Goal: Transaction & Acquisition: Subscribe to service/newsletter

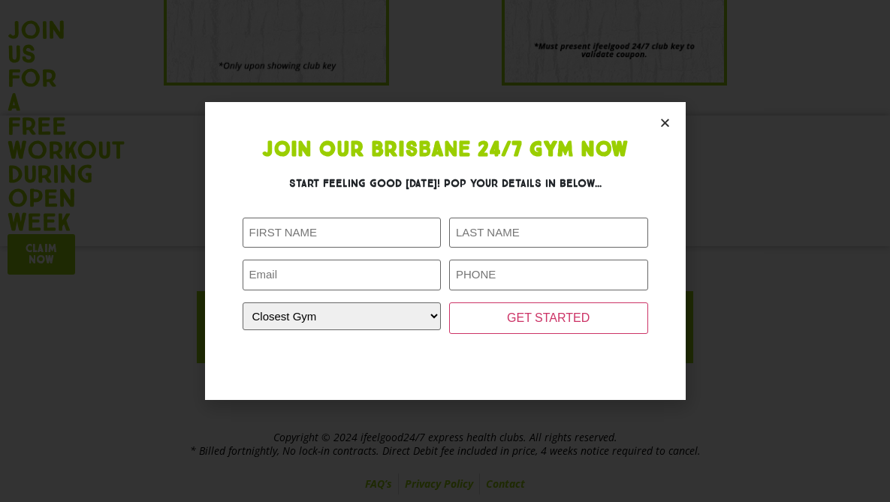
scroll to position [1700, 0]
click at [665, 120] on icon "Close" at bounding box center [664, 122] width 11 height 11
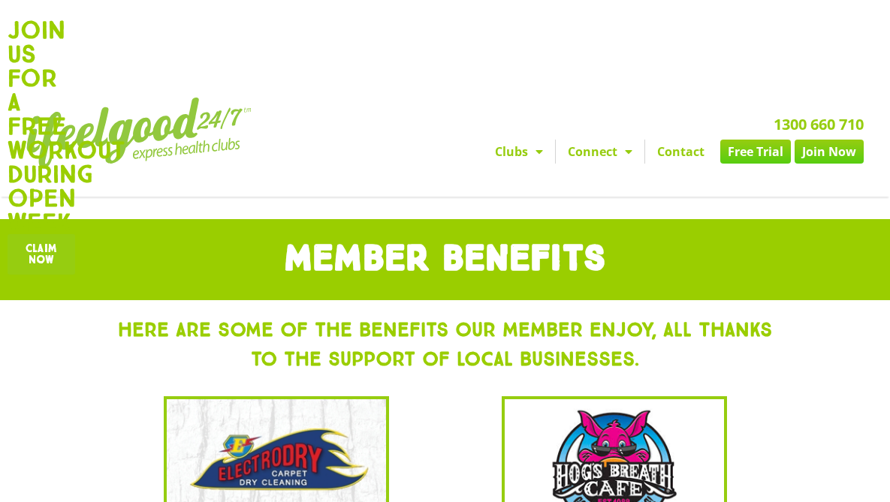
scroll to position [0, 0]
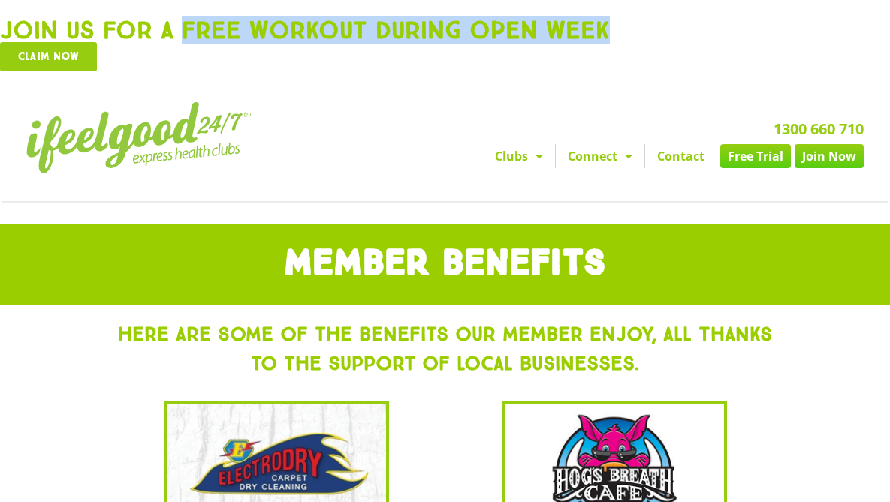
drag, startPoint x: 240, startPoint y: 26, endPoint x: 610, endPoint y: 23, distance: 370.2
click at [610, 23] on h2 "Join us for a free workout during open week" at bounding box center [445, 30] width 890 height 24
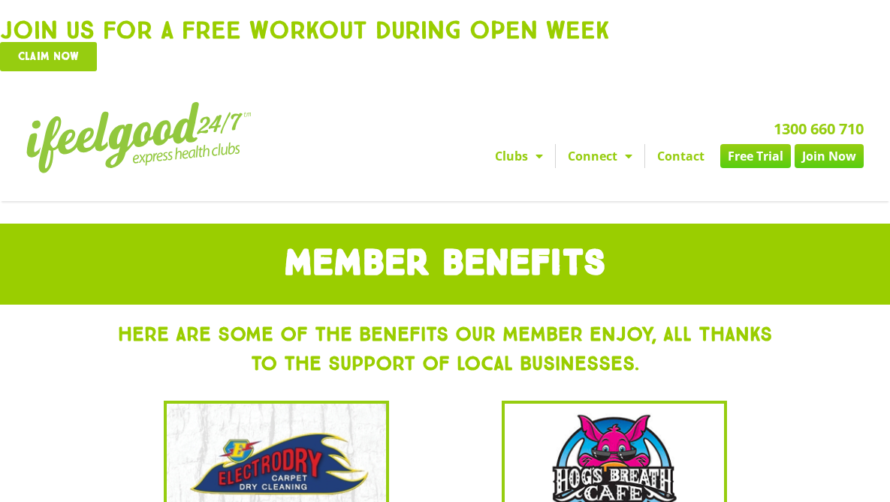
click at [366, 84] on div "Join us for a free workout during open week Claim now Looking to join? Get star…" at bounding box center [445, 100] width 890 height 201
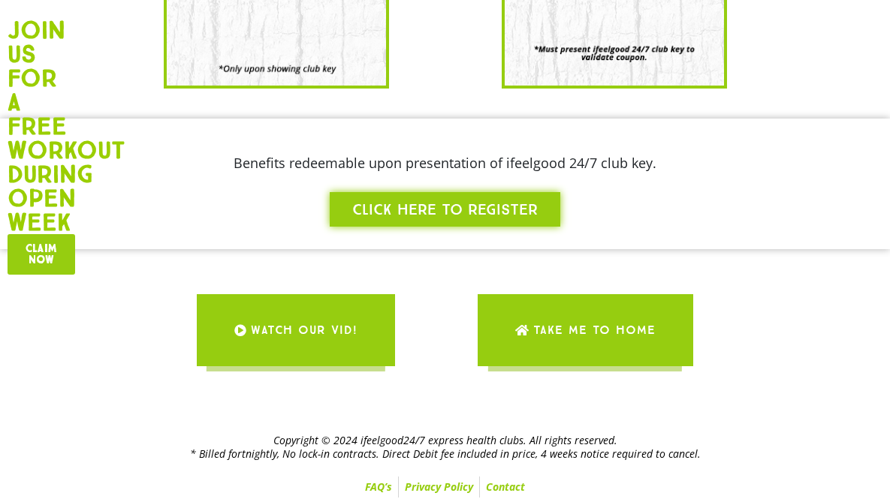
scroll to position [1700, 0]
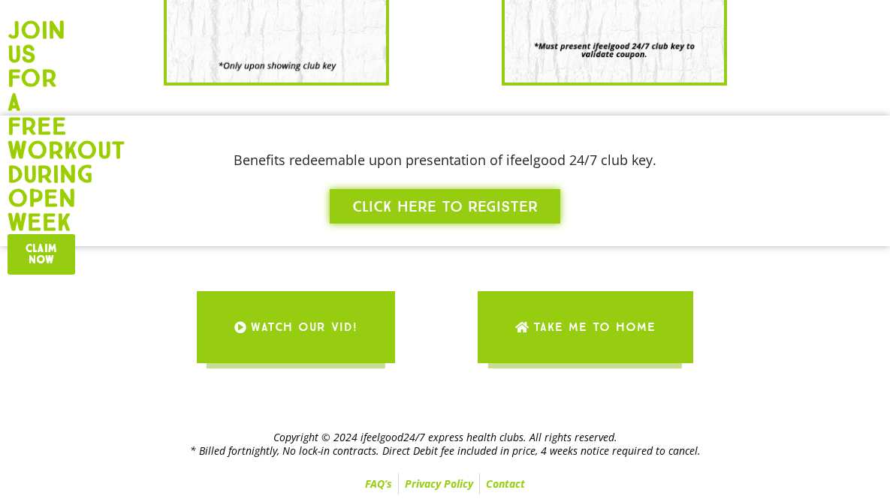
click at [603, 331] on span "Take me to Home" at bounding box center [594, 327] width 122 height 42
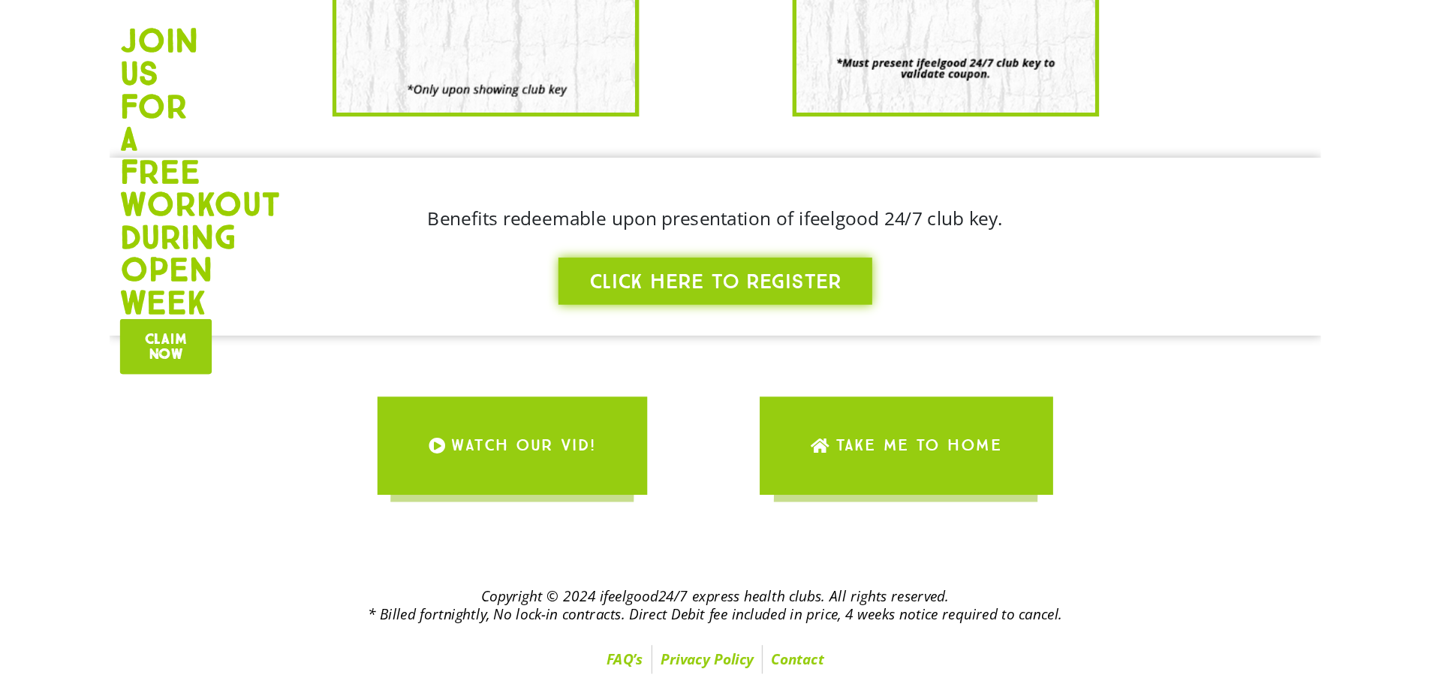
scroll to position [1518, 0]
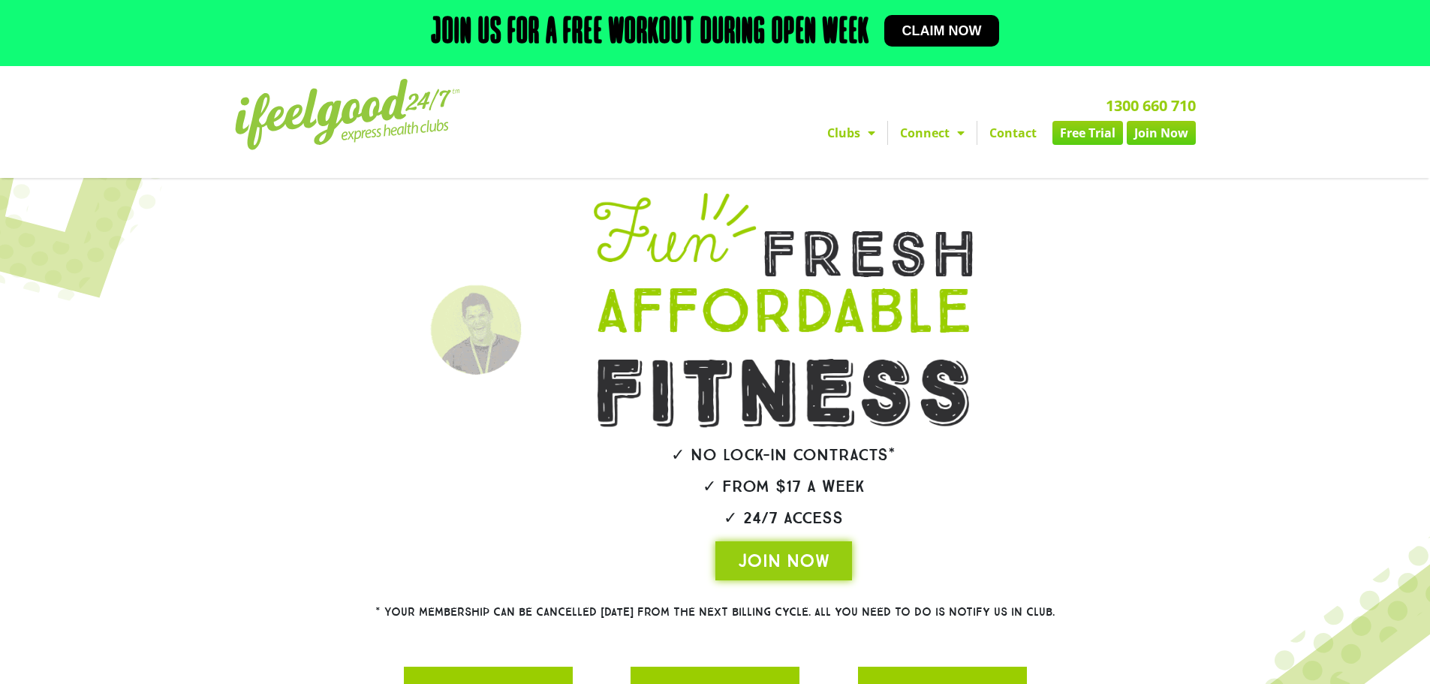
click at [1282, 580] on section at bounding box center [715, 386] width 1415 height 402
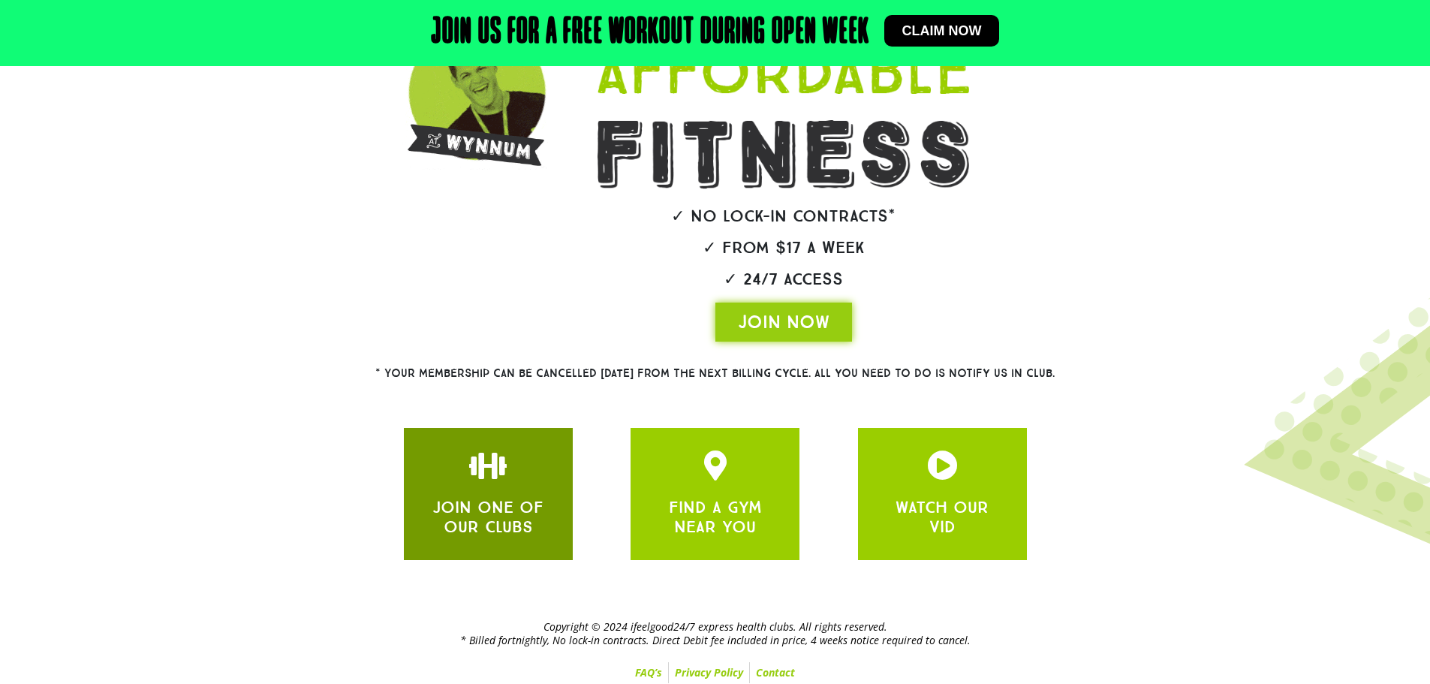
scroll to position [246, 0]
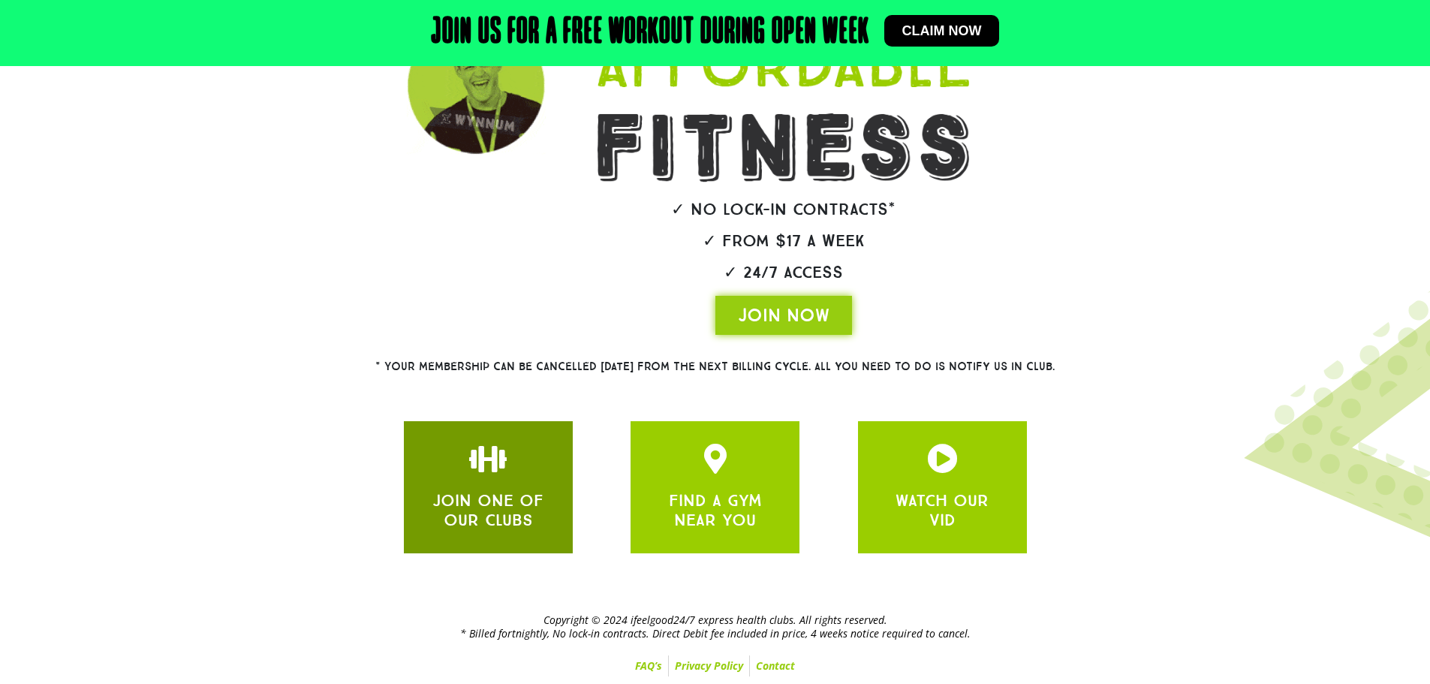
click at [528, 477] on div "JOIN ONE OF OUR CLUBS" at bounding box center [488, 487] width 124 height 87
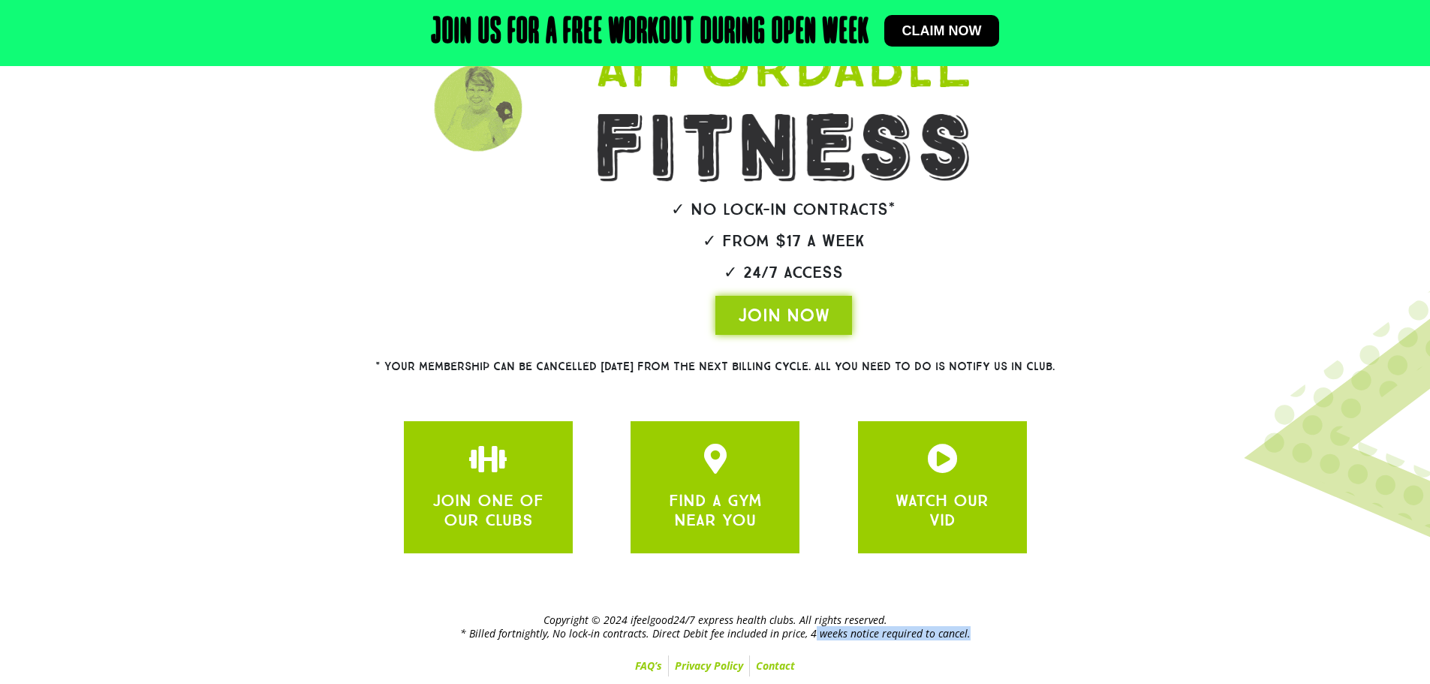
drag, startPoint x: 819, startPoint y: 633, endPoint x: 963, endPoint y: 633, distance: 143.4
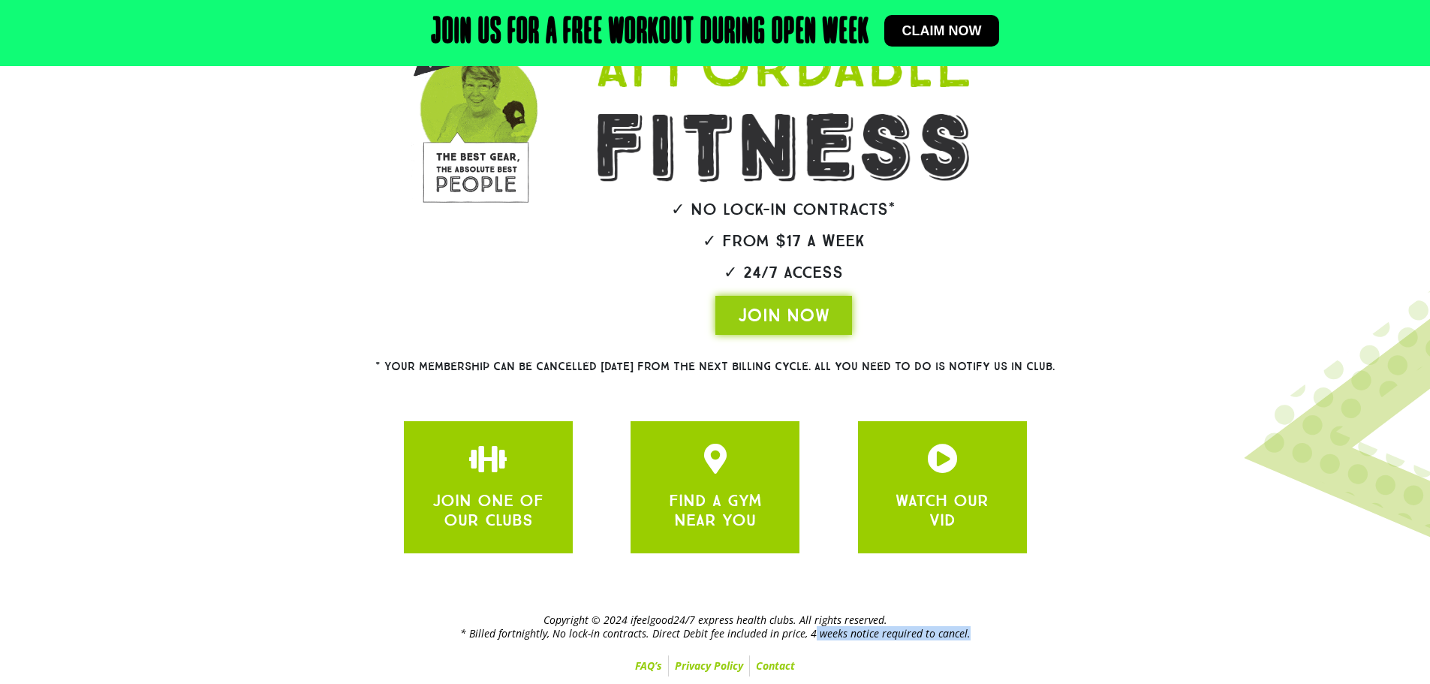
click at [963, 633] on h2 "Copyright © 2024 ifeelgood24/7 express health clubs. All rights reserved. * Bil…" at bounding box center [715, 626] width 961 height 27
drag, startPoint x: 658, startPoint y: 632, endPoint x: 968, endPoint y: 635, distance: 309.3
click at [968, 635] on h2 "Copyright © 2024 ifeelgood24/7 express health clubs. All rights reserved. * Bil…" at bounding box center [715, 626] width 961 height 27
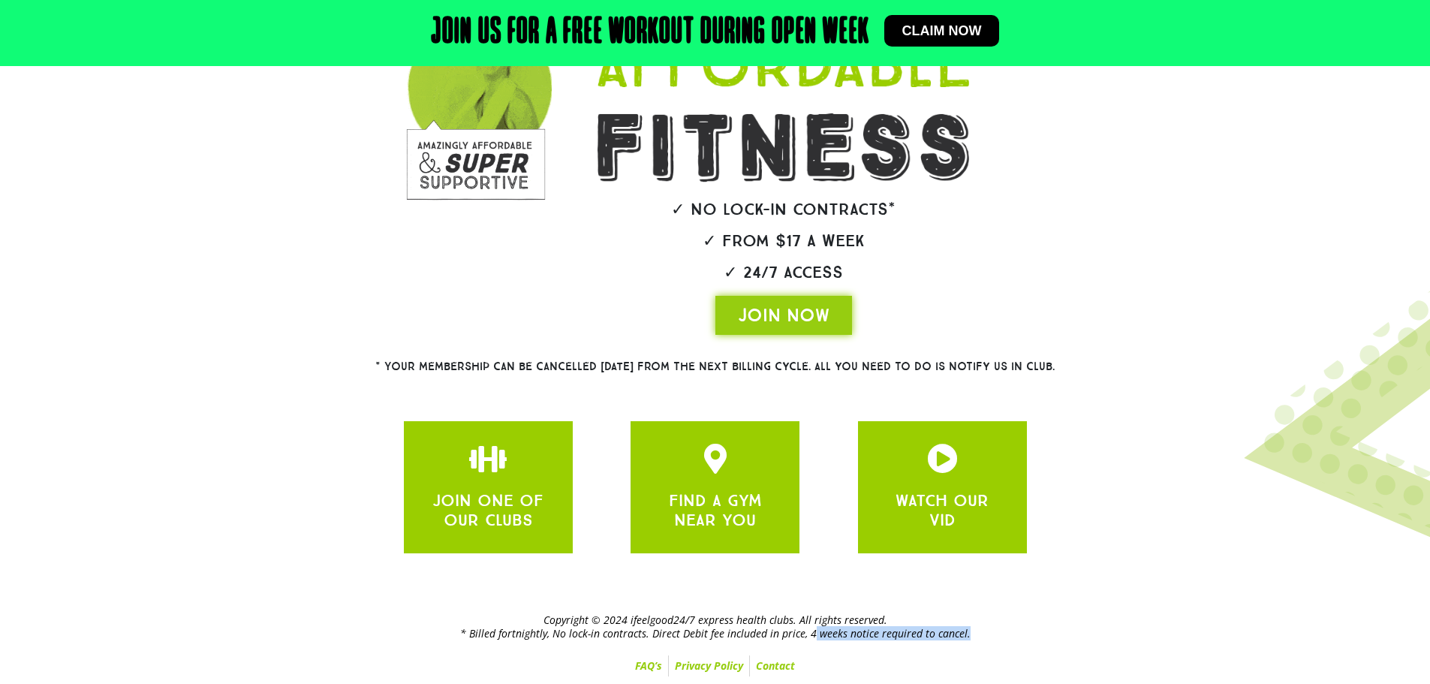
drag, startPoint x: 472, startPoint y: 633, endPoint x: 978, endPoint y: 634, distance: 506.8
click at [978, 634] on h2 "Copyright © 2024 ifeelgood24/7 express health clubs. All rights reserved. * Bil…" at bounding box center [715, 626] width 961 height 27
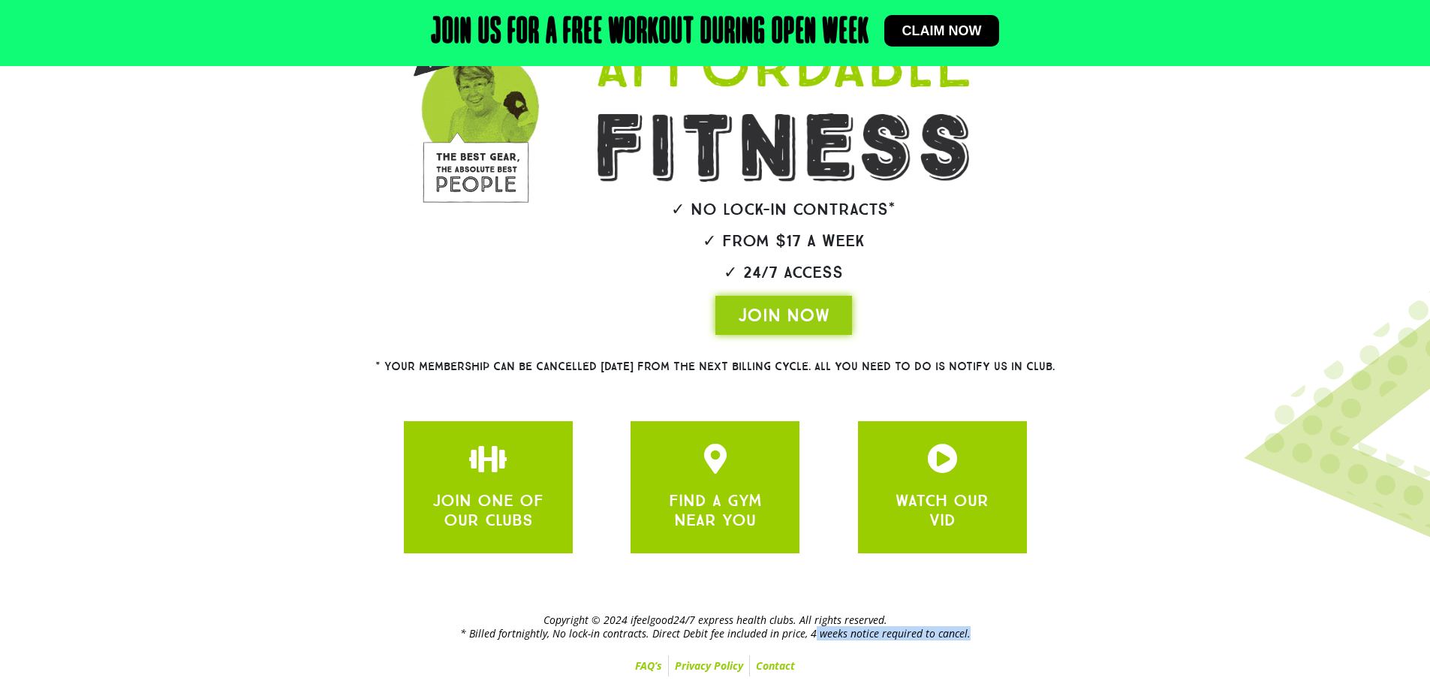
click at [601, 635] on h2 "Copyright © 2024 ifeelgood24/7 express health clubs. All rights reserved. * Bil…" at bounding box center [715, 626] width 961 height 27
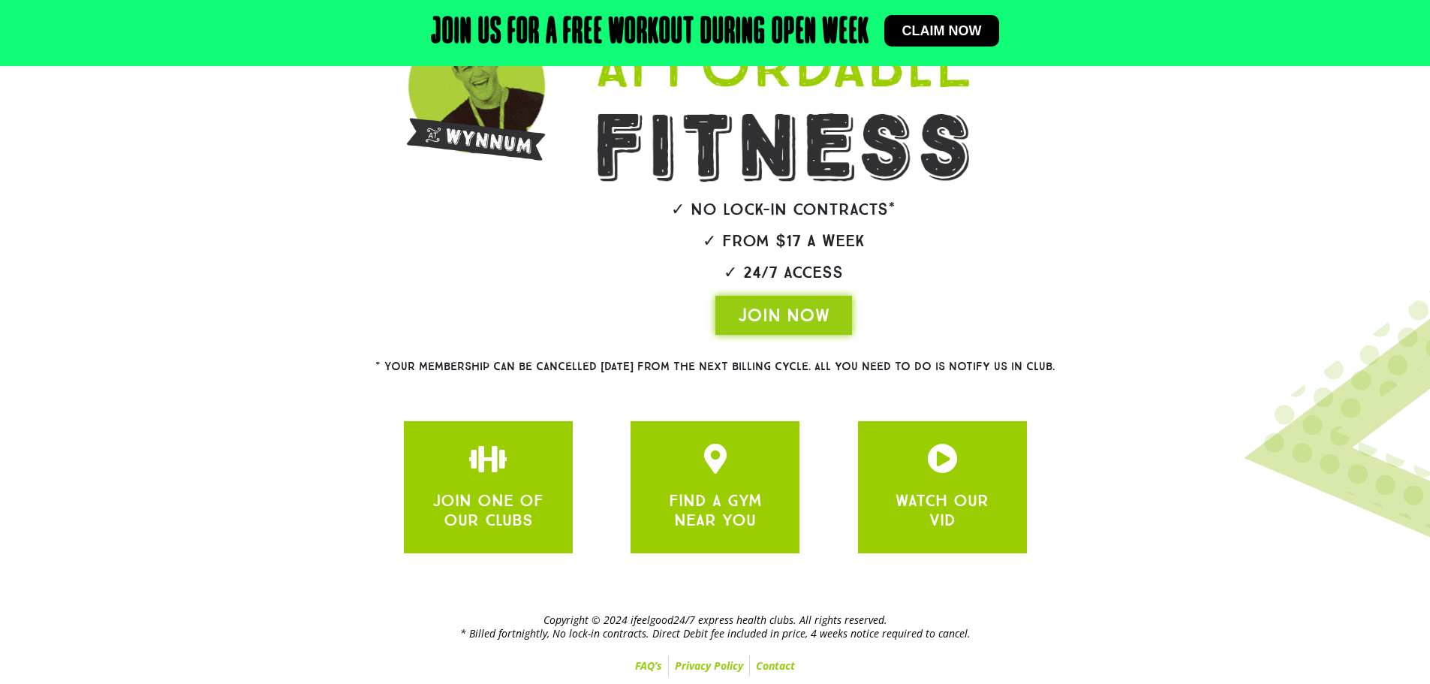
drag, startPoint x: 655, startPoint y: 634, endPoint x: 972, endPoint y: 628, distance: 317.6
click at [972, 628] on h2 "Copyright © 2024 ifeelgood24/7 express health clubs. All rights reserved. * Bil…" at bounding box center [715, 626] width 961 height 27
click at [969, 611] on div "Copyright © 2024 ifeelgood24/7 express health clubs. All rights reserved. * Bil…" at bounding box center [715, 645] width 976 height 78
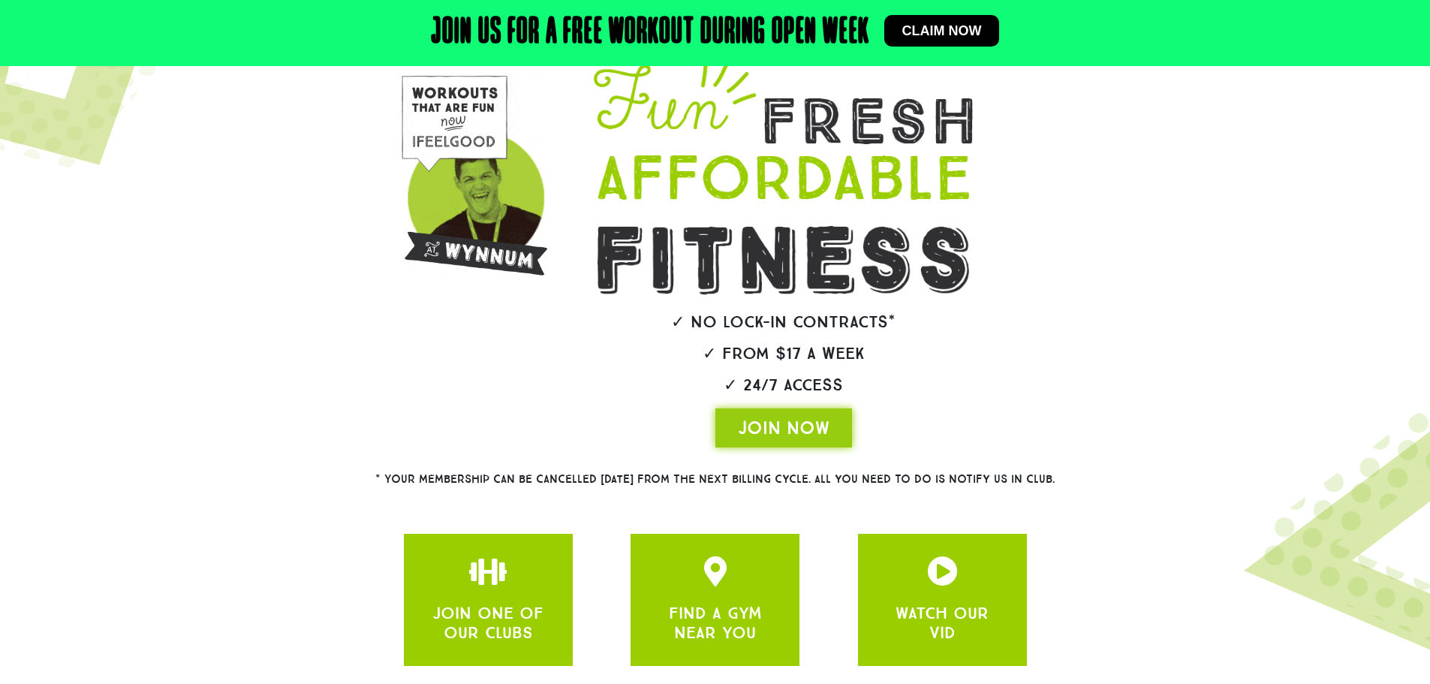
scroll to position [150, 0]
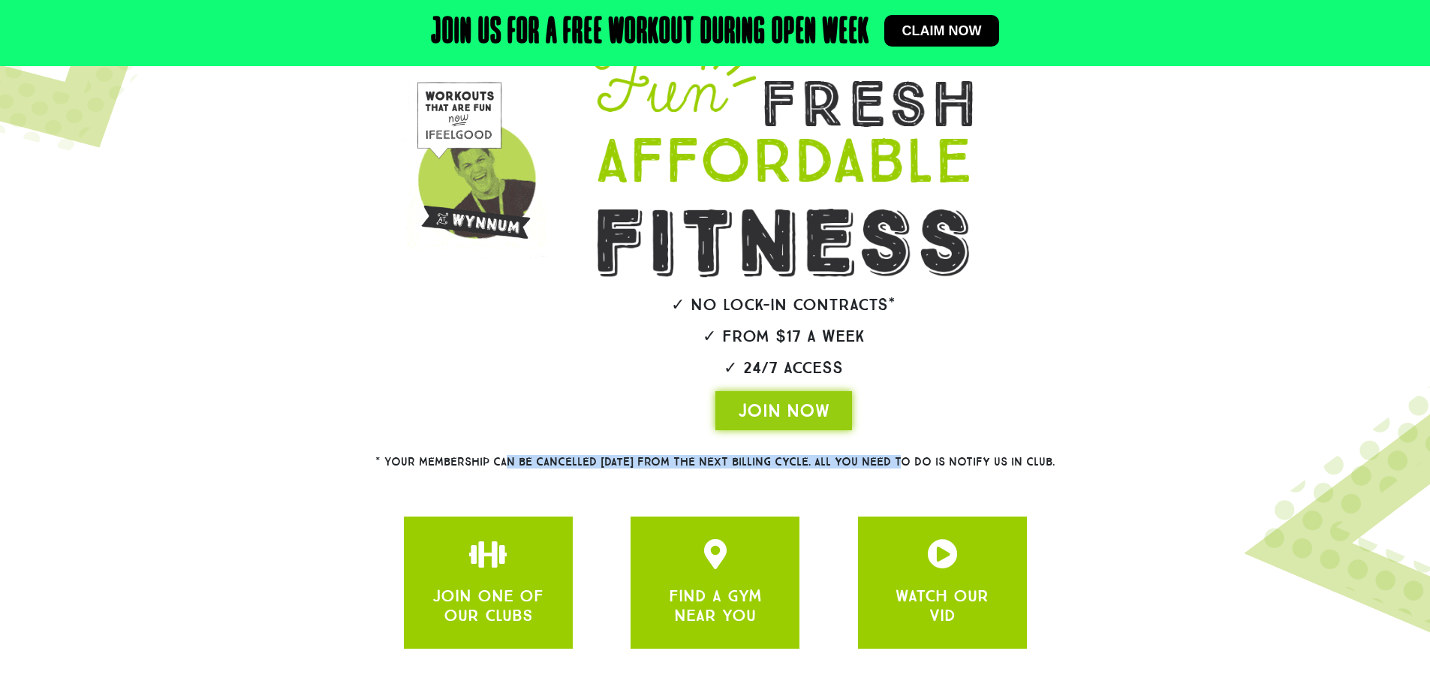
drag, startPoint x: 521, startPoint y: 455, endPoint x: 925, endPoint y: 464, distance: 404.0
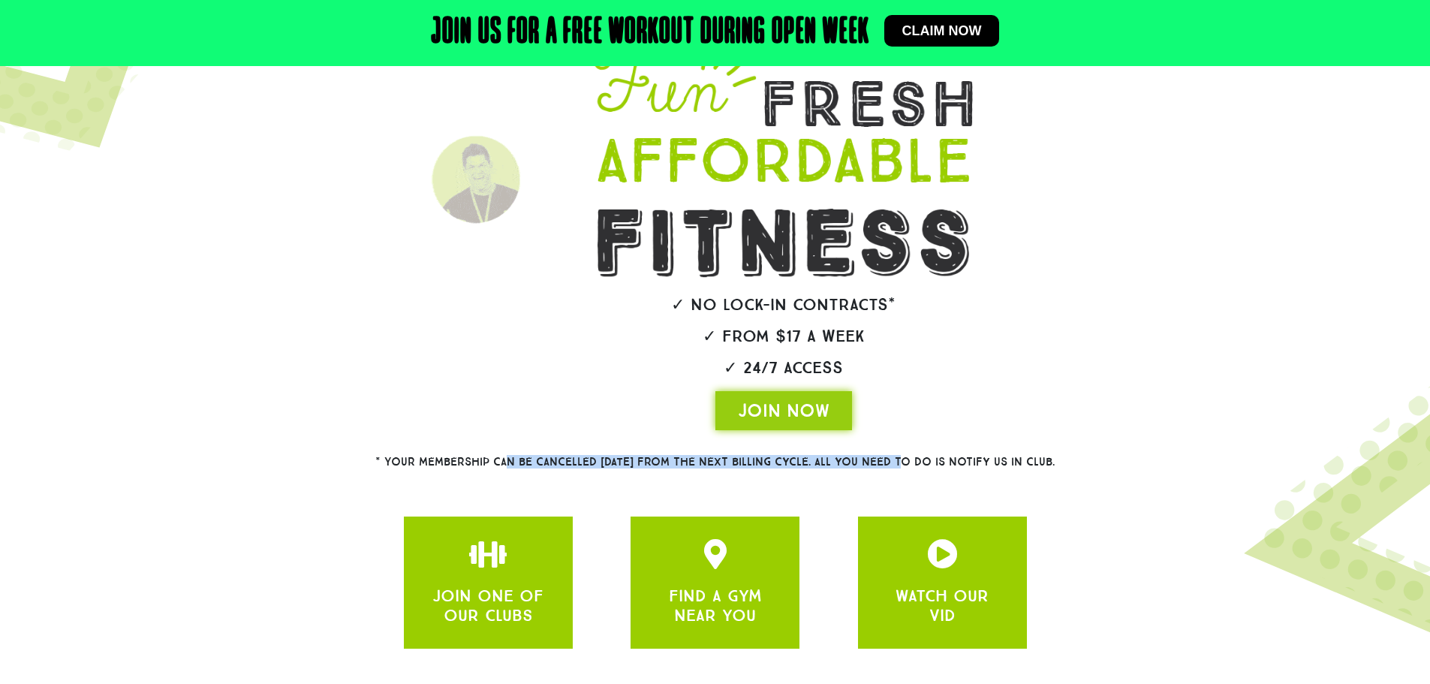
click at [880, 457] on h2 "* Your membership can be cancelled [DATE] from the next billing cycle. All you …" at bounding box center [715, 461] width 788 height 11
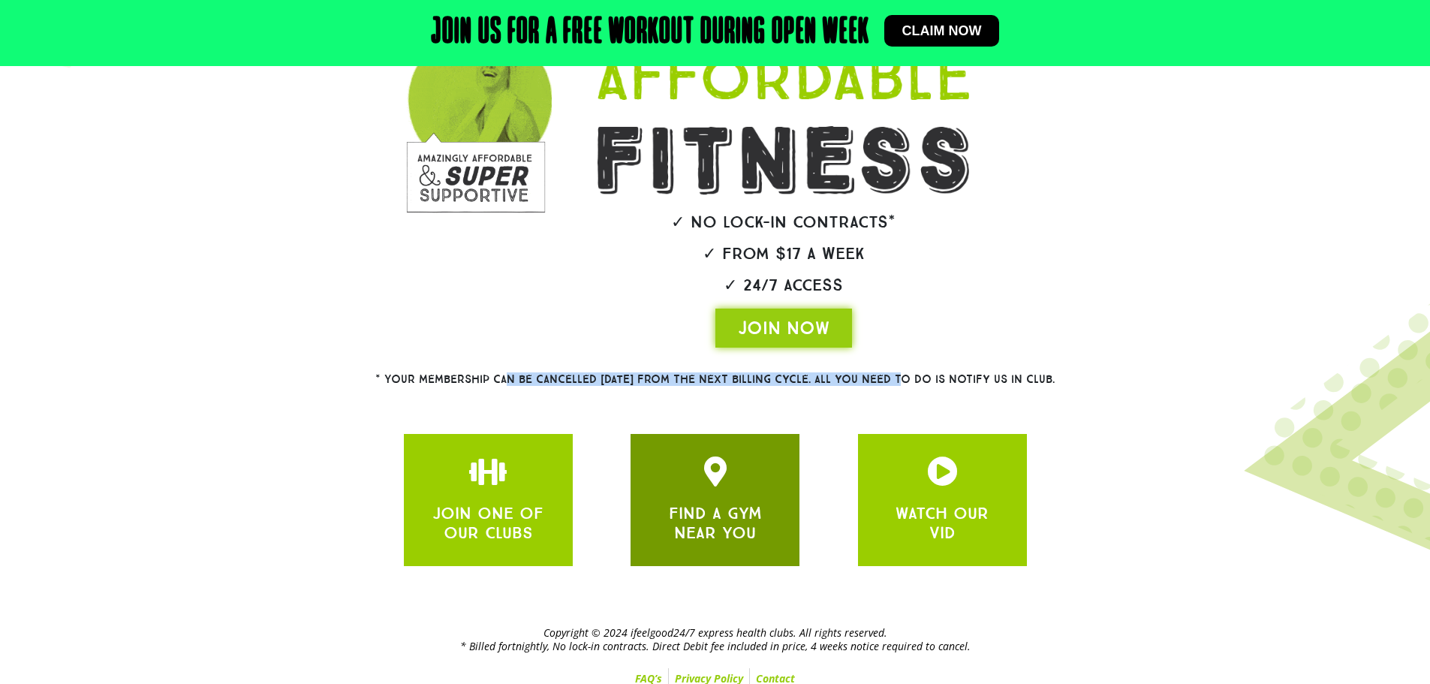
scroll to position [246, 0]
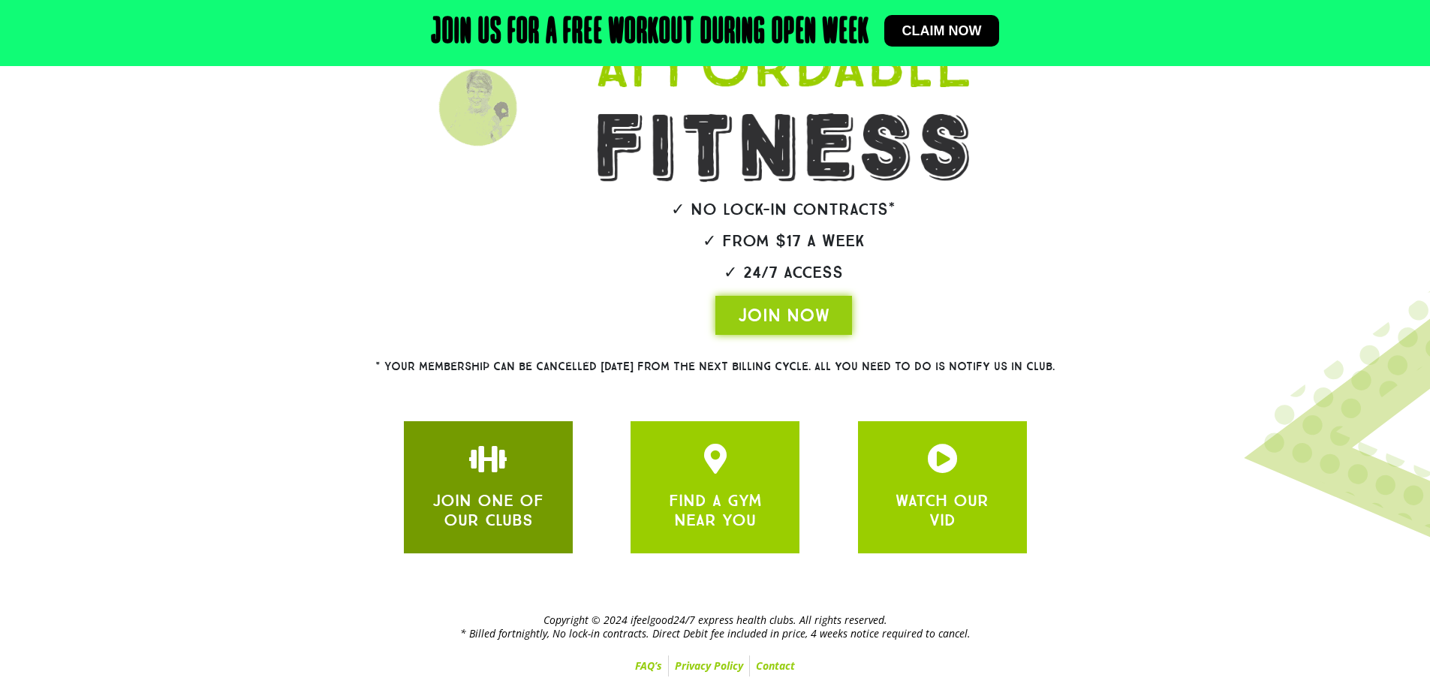
click at [519, 462] on div at bounding box center [488, 459] width 124 height 30
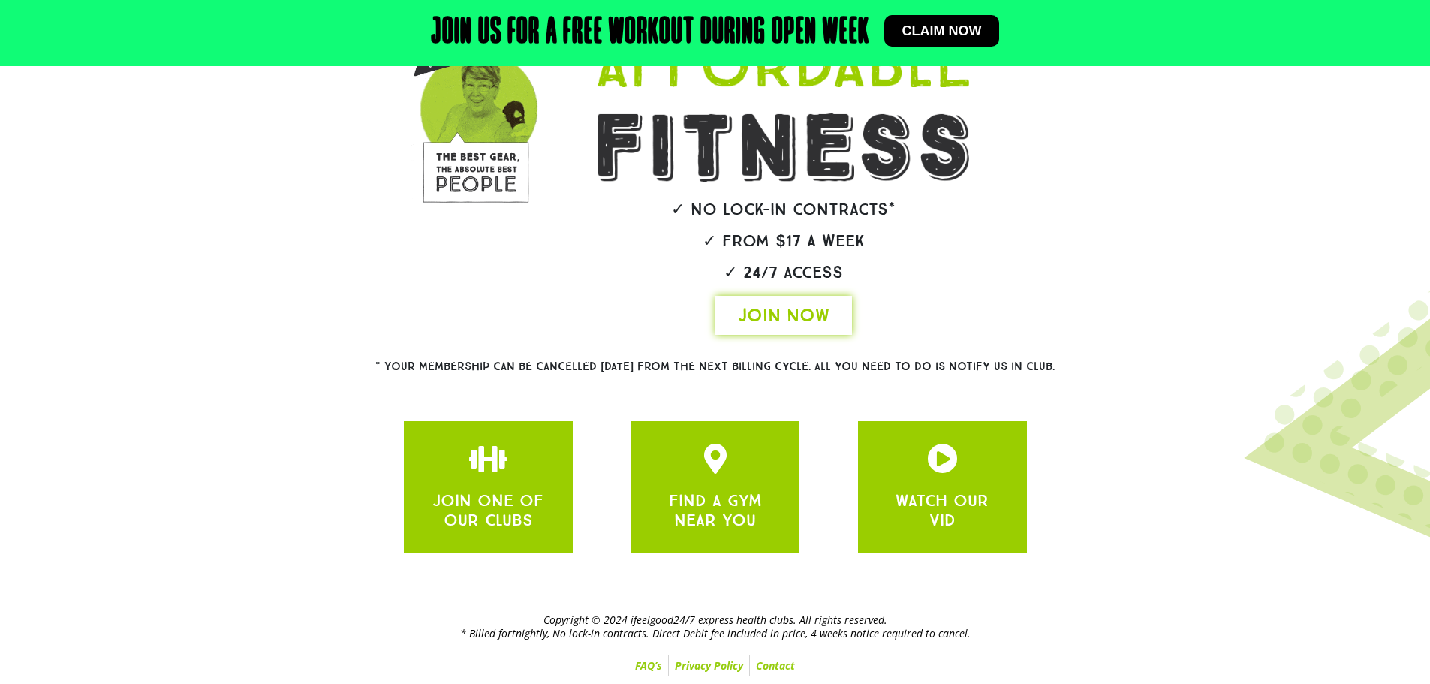
click at [802, 319] on span "JOIN NOW" at bounding box center [784, 315] width 92 height 24
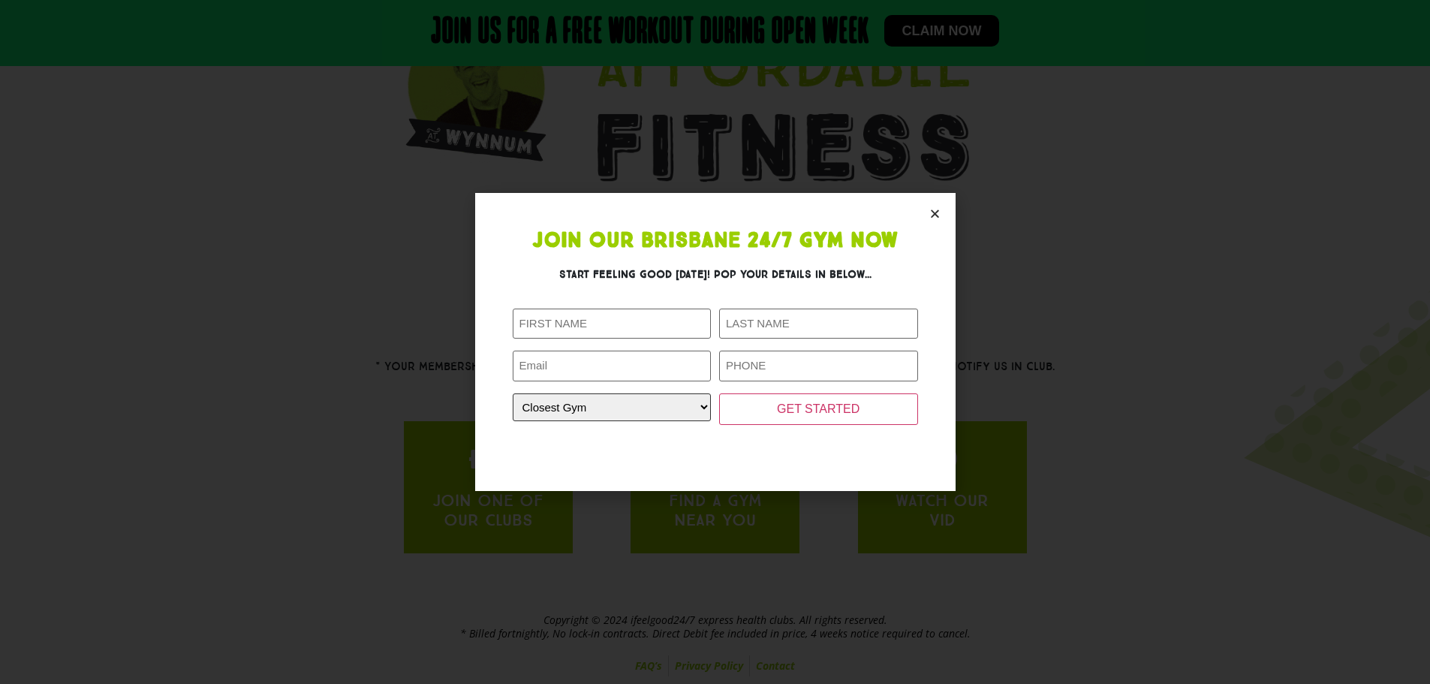
click at [648, 408] on select "Closest Gym [GEOGRAPHIC_DATA] [GEOGRAPHIC_DATA] [GEOGRAPHIC_DATA] [GEOGRAPHIC_D…" at bounding box center [612, 407] width 199 height 28
select select "[GEOGRAPHIC_DATA]"
click at [513, 393] on select "Closest Gym [GEOGRAPHIC_DATA] [GEOGRAPHIC_DATA] [GEOGRAPHIC_DATA] [GEOGRAPHIC_D…" at bounding box center [612, 407] width 199 height 28
click at [933, 220] on section "Join Our Brisbane 24/7 Gym Now Start feeling good [DATE]! Pop your details in b…" at bounding box center [715, 341] width 481 height 297
click at [927, 211] on section "Join Our Brisbane 24/7 Gym Now Start feeling good [DATE]! Pop your details in b…" at bounding box center [715, 341] width 481 height 297
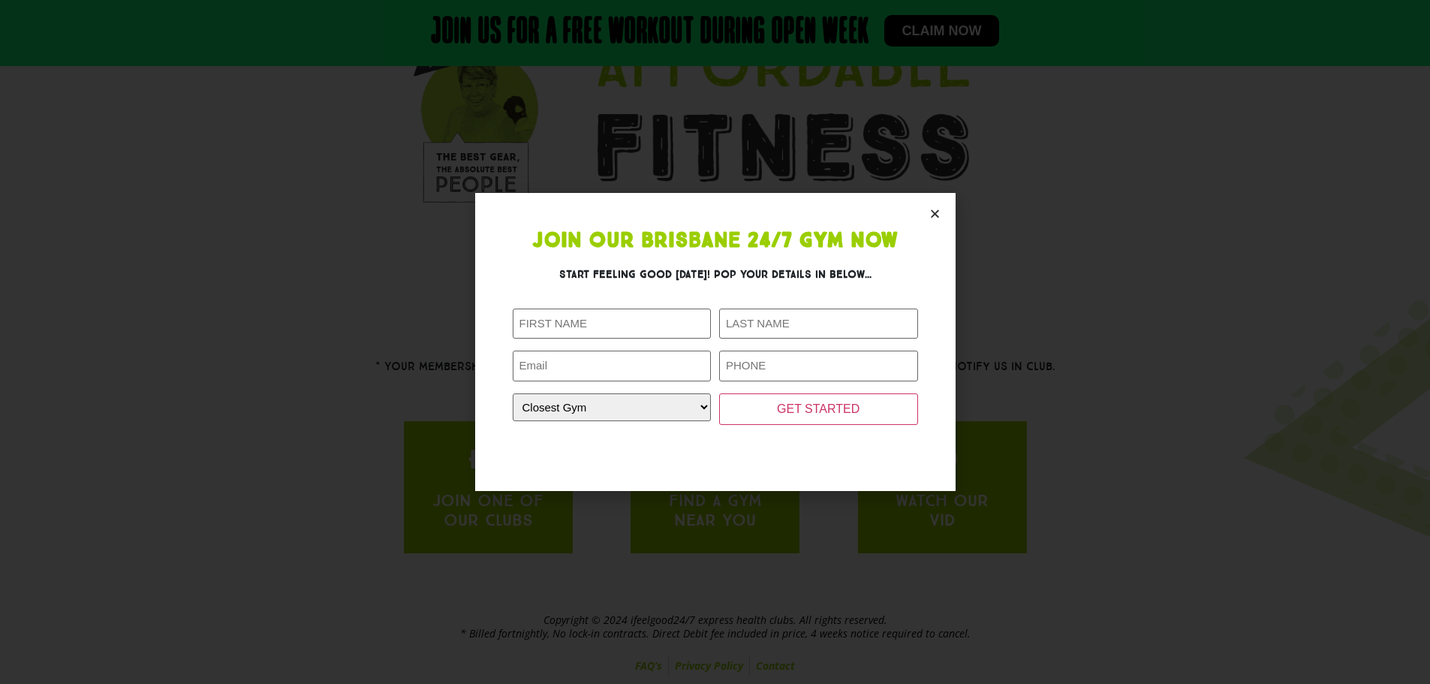
click at [933, 216] on icon "Close" at bounding box center [934, 213] width 11 height 11
